Goal: Information Seeking & Learning: Learn about a topic

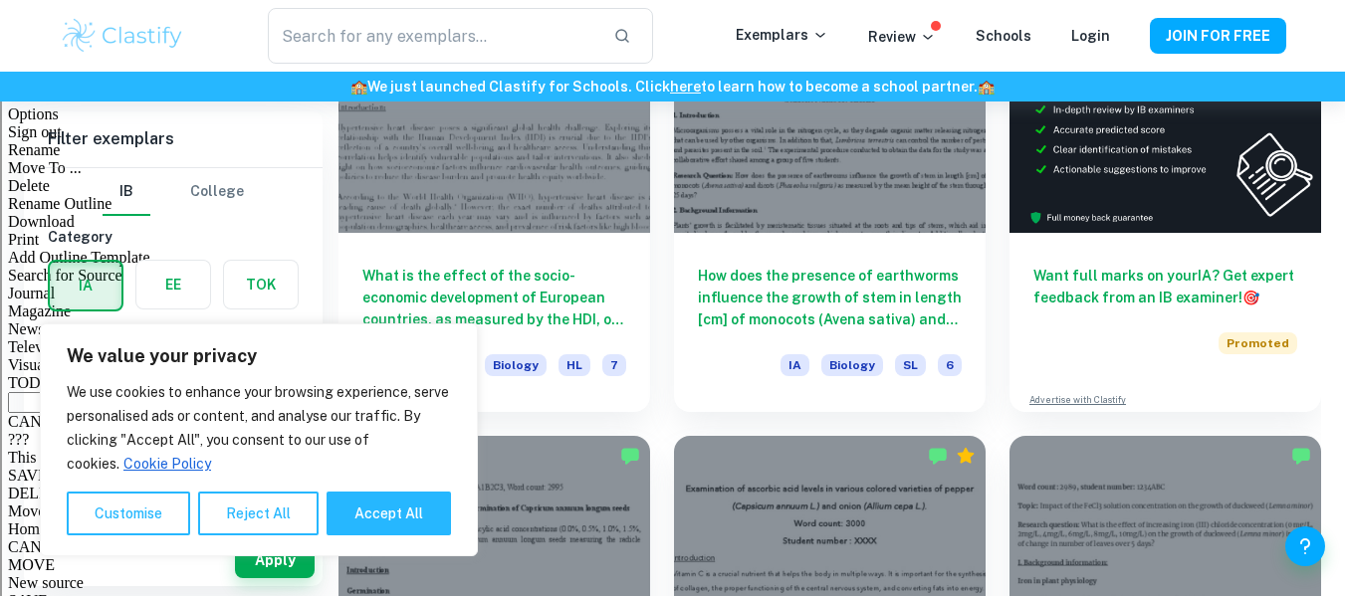
scroll to position [673, 0]
click at [214, 515] on button "Reject All" at bounding box center [258, 514] width 120 height 44
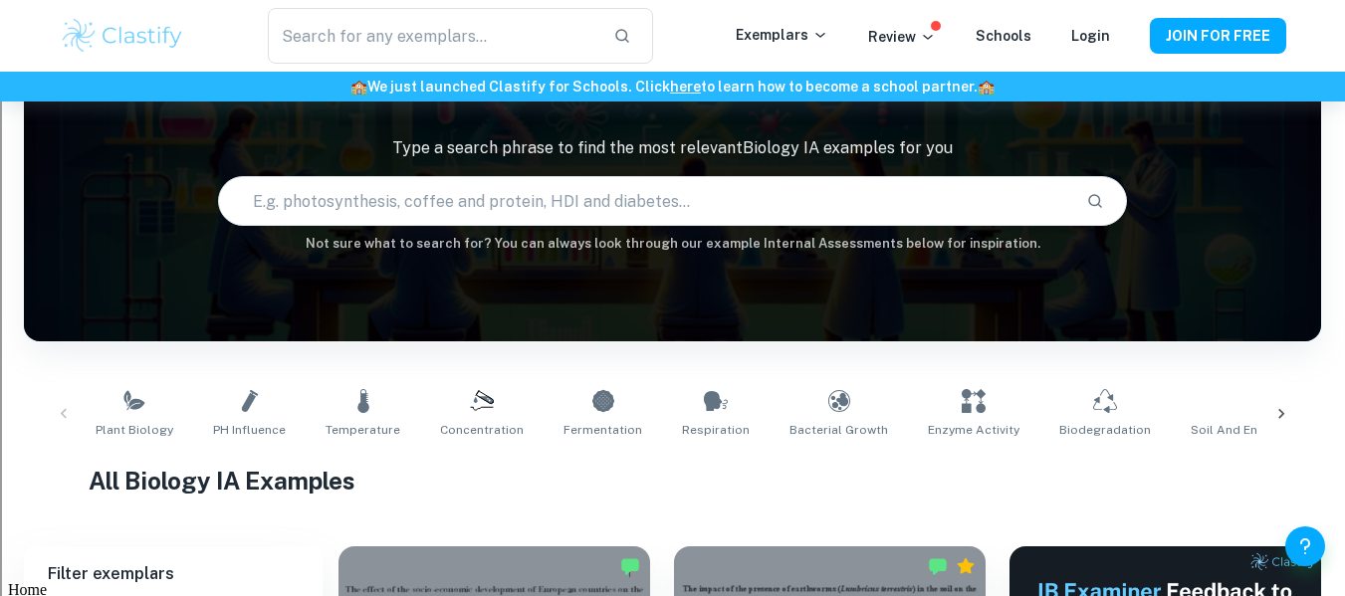
scroll to position [97, 0]
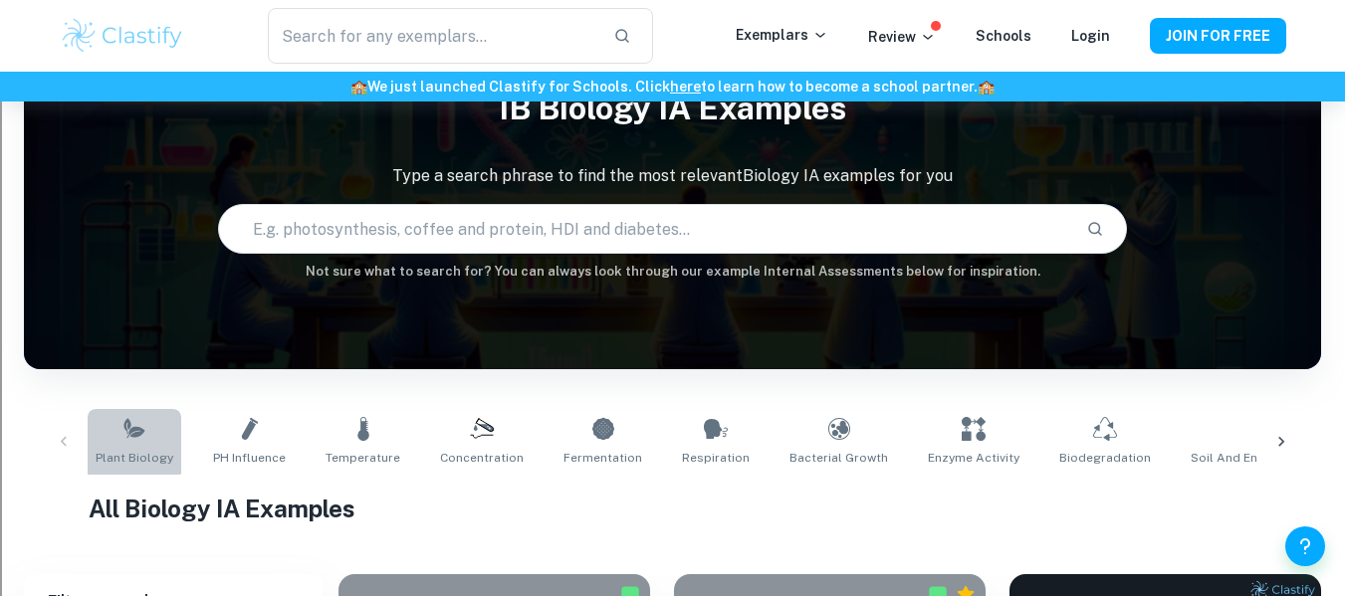
click at [128, 422] on icon at bounding box center [134, 429] width 24 height 24
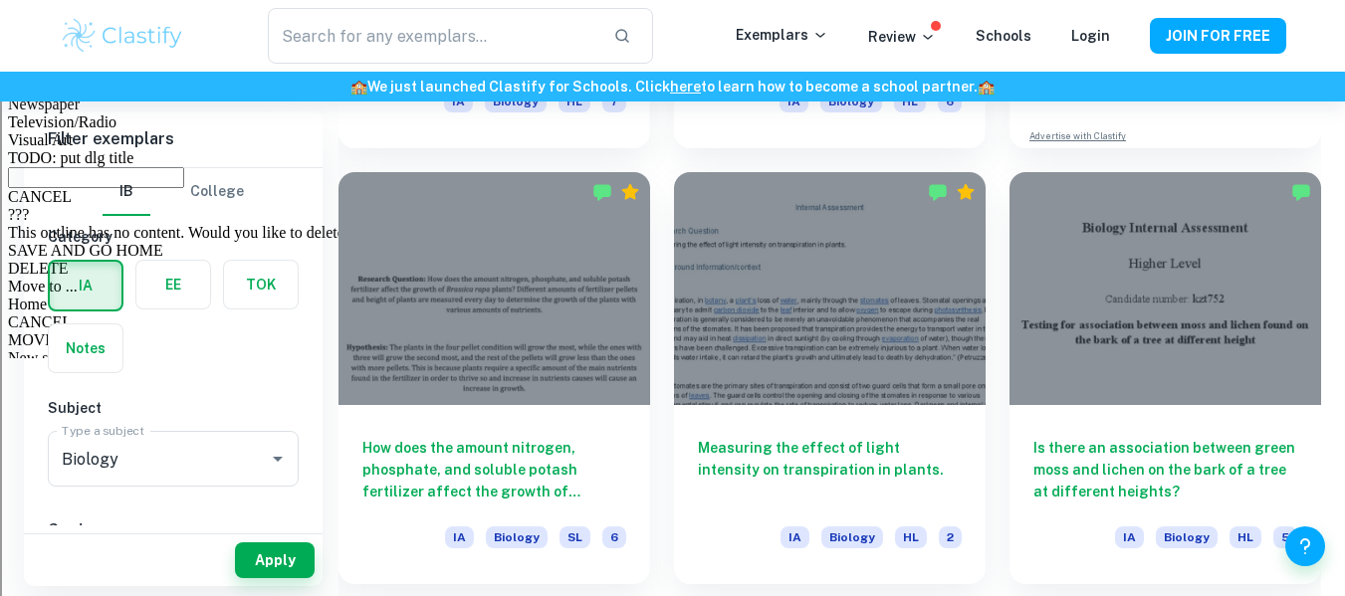
scroll to position [955, 0]
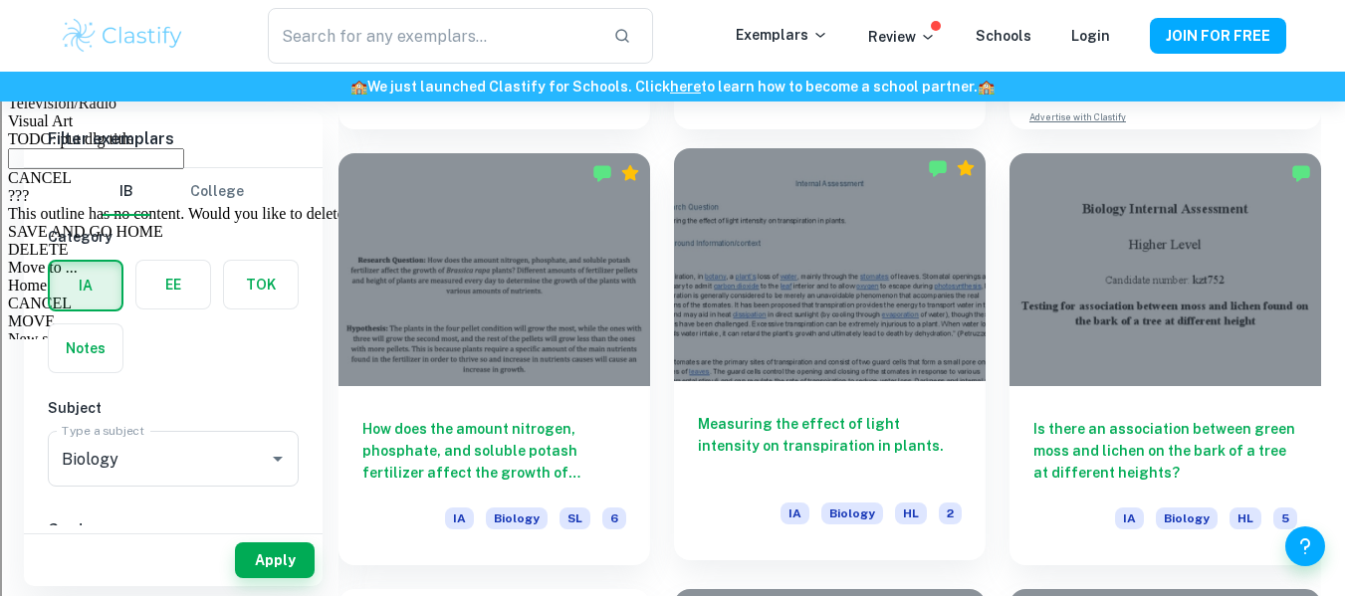
click at [921, 375] on div at bounding box center [830, 265] width 312 height 234
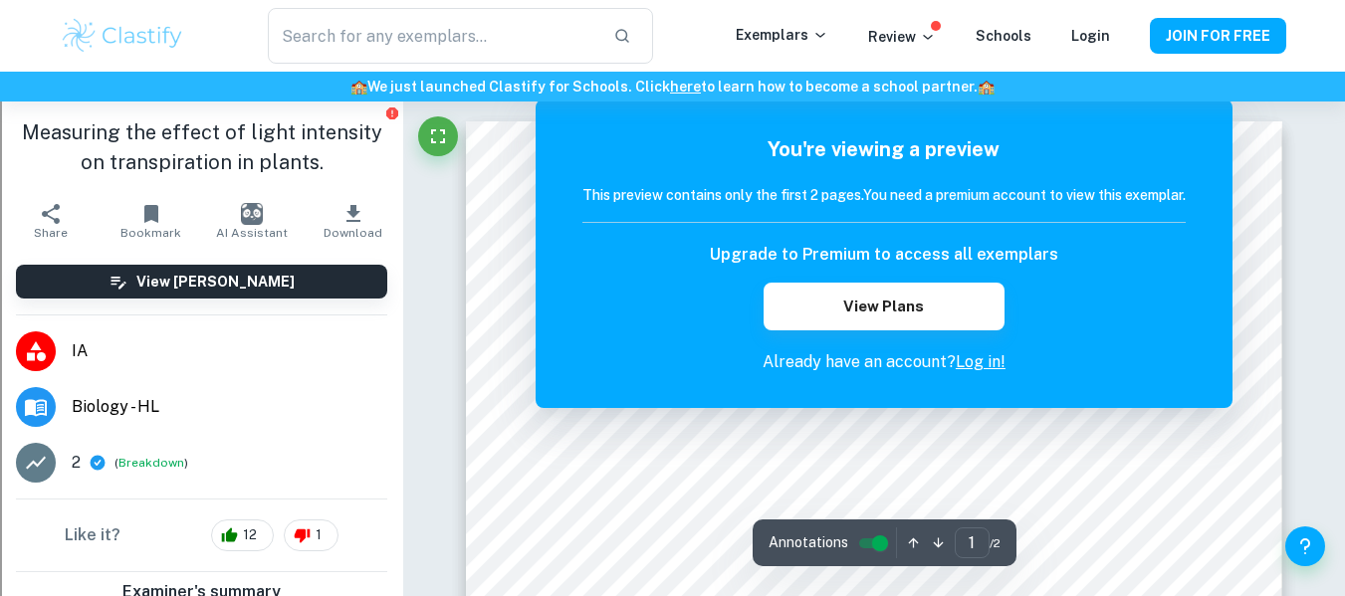
scroll to position [61, 0]
click at [176, 362] on span "IA" at bounding box center [230, 351] width 316 height 24
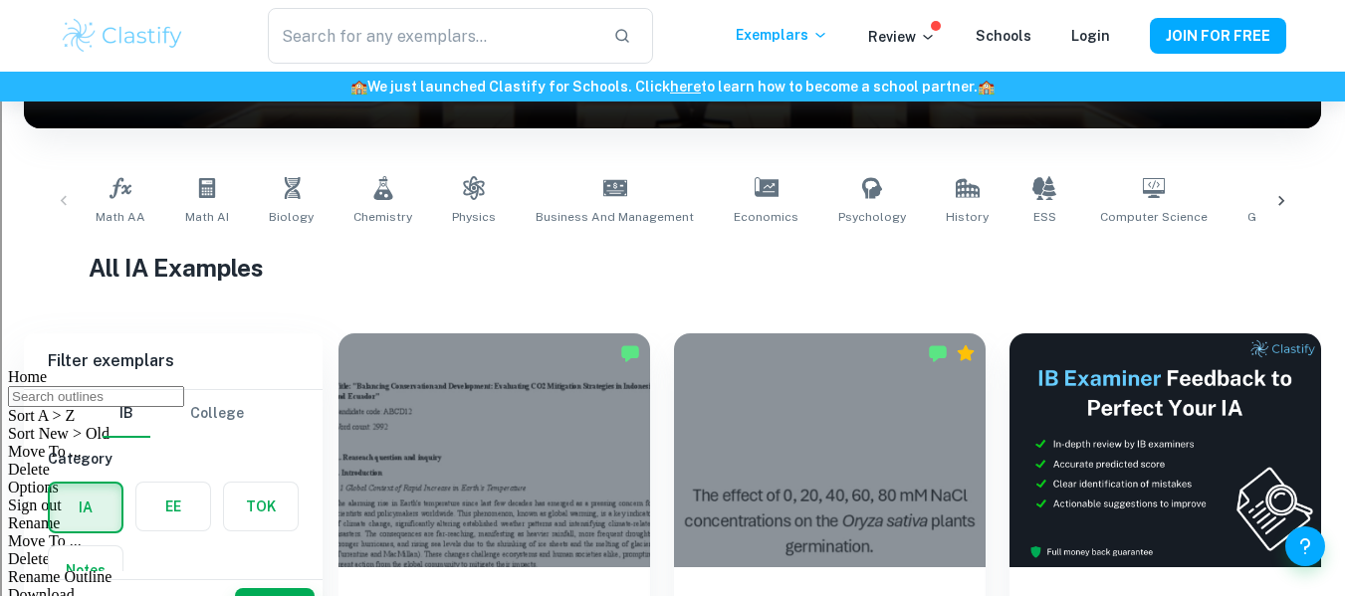
scroll to position [214, 0]
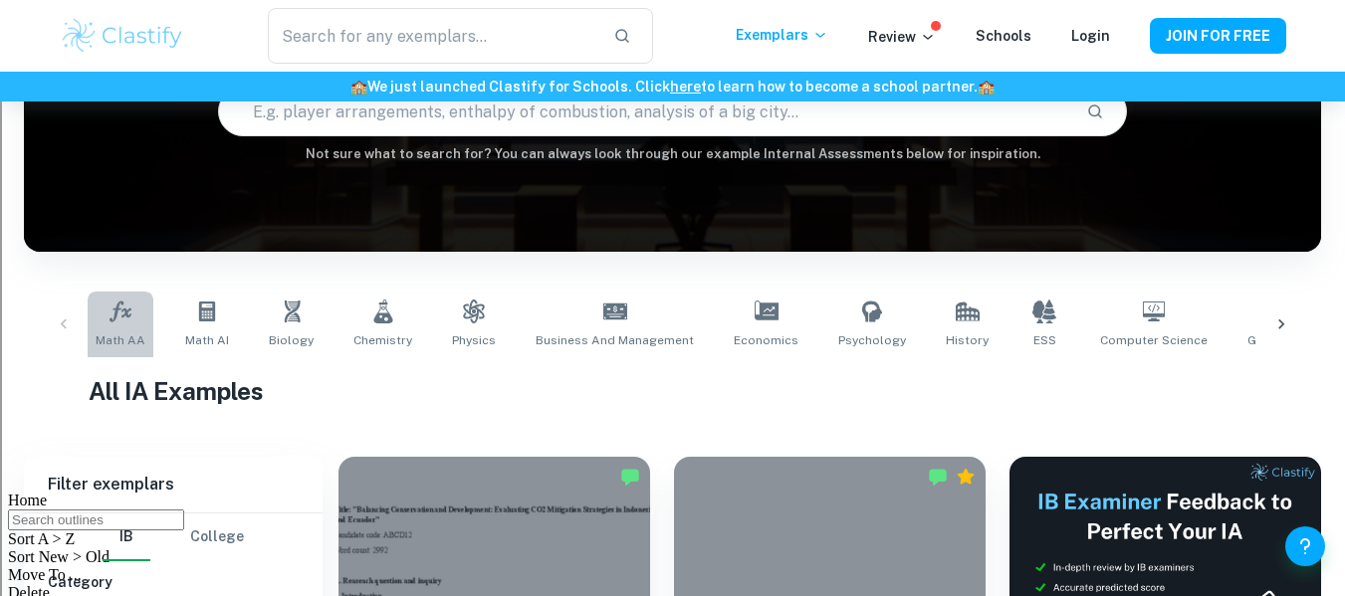
click at [109, 309] on icon at bounding box center [121, 312] width 24 height 24
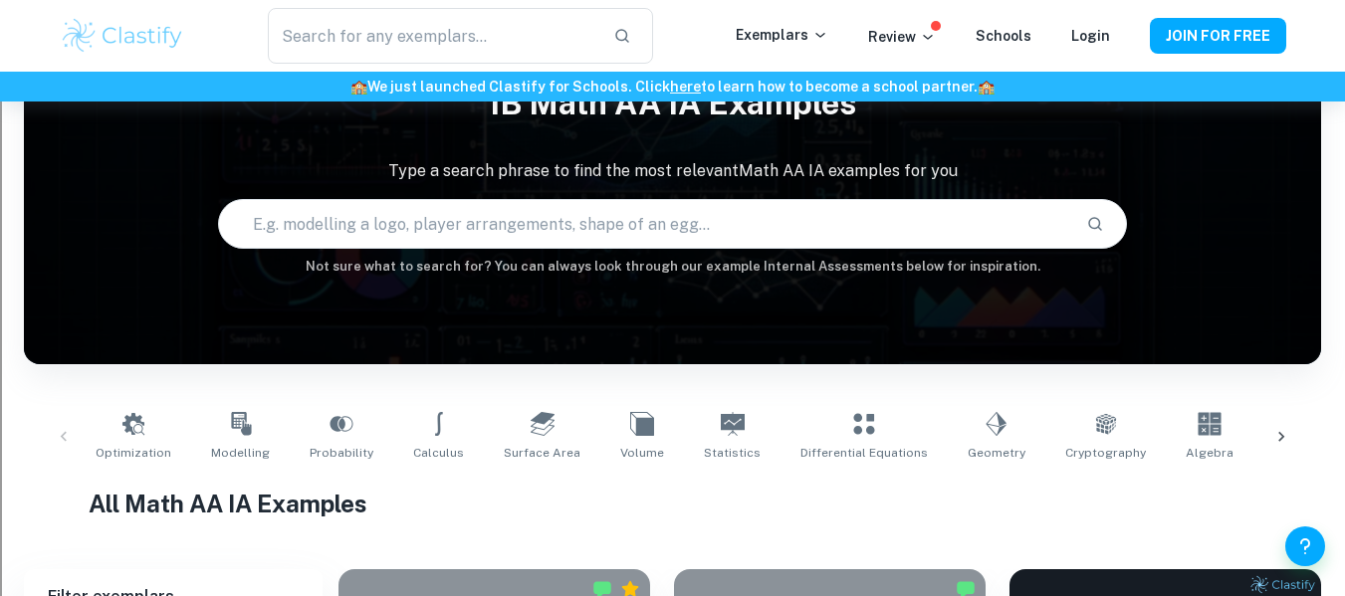
scroll to position [78, 0]
